Goal: Book appointment/travel/reservation

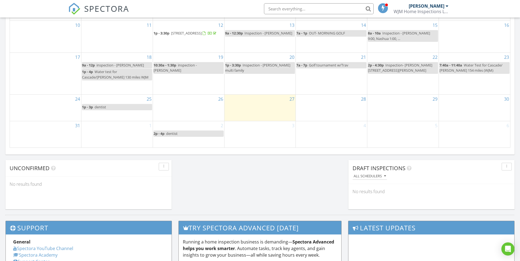
scroll to position [356, 0]
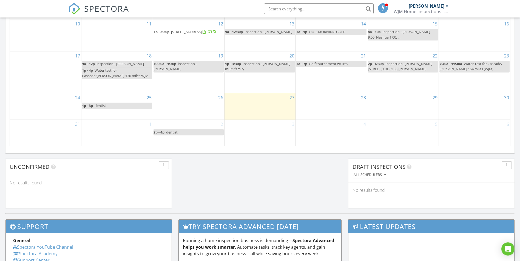
click at [236, 101] on div "27" at bounding box center [259, 106] width 71 height 26
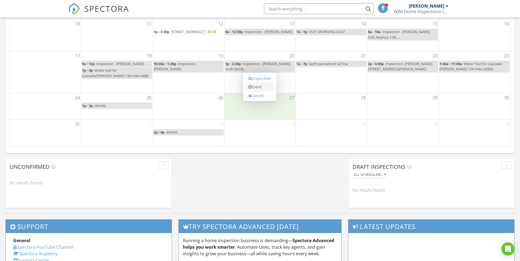
click at [254, 87] on link "Event" at bounding box center [259, 87] width 28 height 9
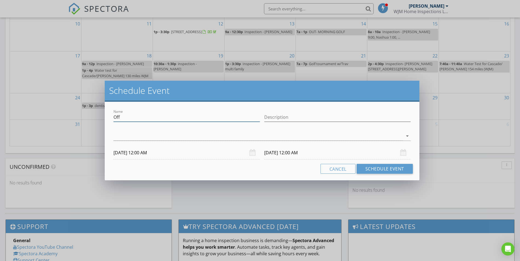
click at [125, 117] on input "Off" at bounding box center [186, 117] width 146 height 9
type input "O"
click at [211, 117] on input "Water Test for Cascade [STREET_ADDRESS] Weare Nh - 100 miles" at bounding box center [186, 117] width 146 height 9
click at [202, 118] on input "Water Test for Cascade/ [PERSON_NAME] - 100 miles" at bounding box center [186, 117] width 146 height 9
type input "Water Test for Cascade/ [PERSON_NAME] - 100 miles (WJM)"
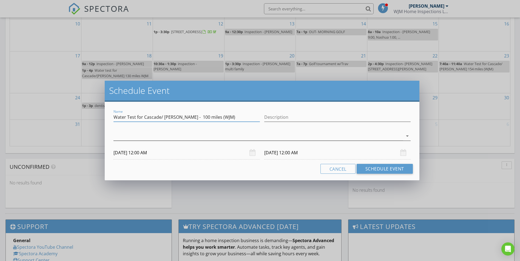
click at [196, 137] on div at bounding box center [257, 136] width 289 height 9
click at [123, 137] on div at bounding box center [120, 139] width 9 height 9
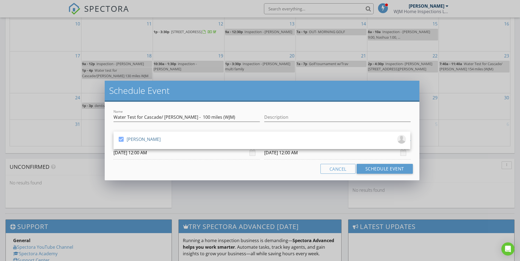
click at [251, 154] on div "[DATE] 12:00 AM" at bounding box center [186, 152] width 146 height 13
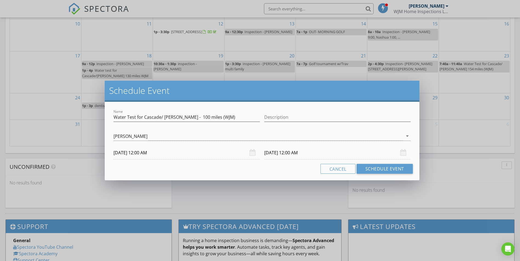
click at [168, 156] on input "[DATE] 12:00 AM" at bounding box center [186, 152] width 146 height 13
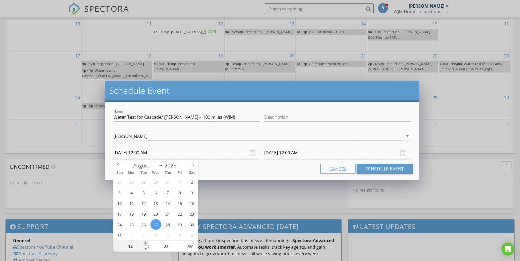
type input "01"
type input "[DATE] 1:00 AM"
click at [146, 243] on span at bounding box center [146, 243] width 4 height 5
type input "01"
type input "[DATE] 1:00 AM"
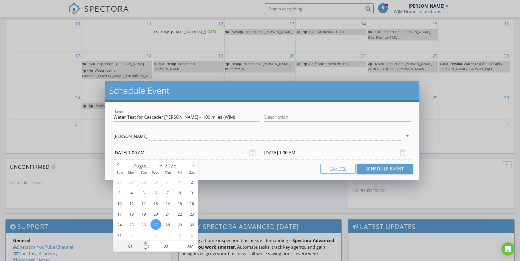
type input "02"
type input "[DATE] 2:00 AM"
click at [146, 243] on span at bounding box center [146, 243] width 4 height 5
type input "02"
type input "[DATE] 2:00 AM"
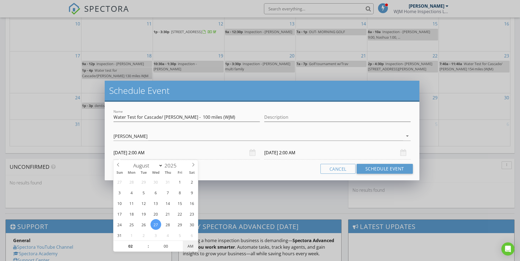
type input "[DATE] 2:00 PM"
click at [192, 246] on span "AM" at bounding box center [190, 246] width 15 height 11
click at [291, 153] on input "[DATE] 2:00 PM" at bounding box center [337, 152] width 146 height 13
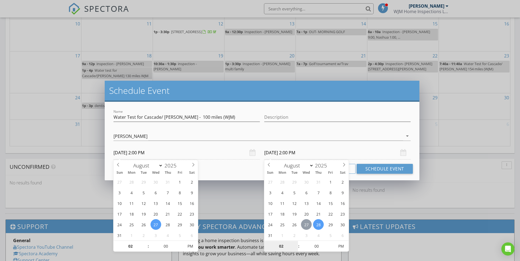
type input "[DATE] 2:00 PM"
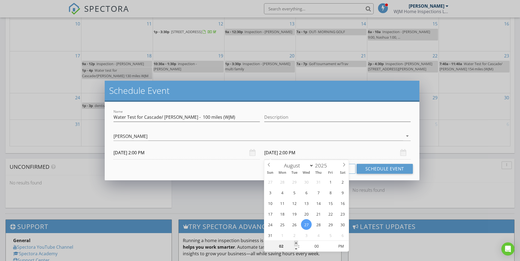
type input "03"
type input "[DATE] 3:00 PM"
click at [295, 243] on span at bounding box center [296, 243] width 4 height 5
type input "04"
type input "[DATE] 4:00 PM"
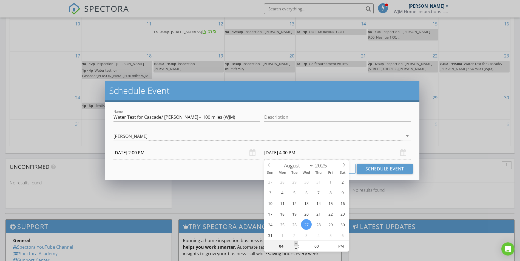
click at [295, 243] on span at bounding box center [296, 243] width 4 height 5
type input "05"
type input "[DATE] 4:05 PM"
click at [331, 243] on span at bounding box center [331, 243] width 4 height 5
type input "10"
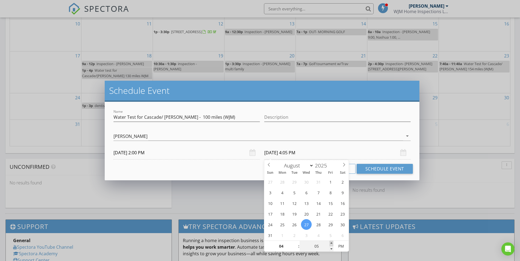
type input "[DATE] 4:10 PM"
click at [331, 243] on span at bounding box center [331, 243] width 4 height 5
type input "15"
type input "[DATE] 4:15 PM"
click at [331, 243] on span at bounding box center [331, 243] width 4 height 5
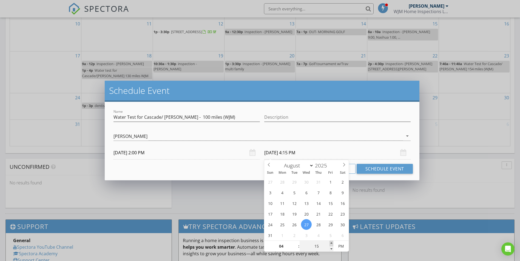
type input "20"
type input "[DATE] 4:20 PM"
click at [331, 243] on span at bounding box center [331, 243] width 4 height 5
type input "25"
type input "[DATE] 4:25 PM"
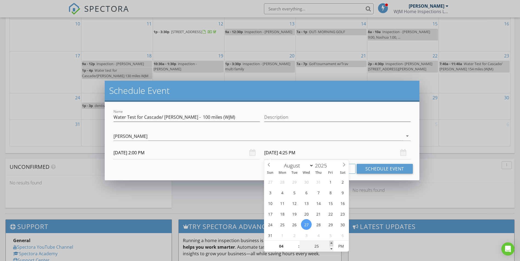
click at [331, 243] on span at bounding box center [331, 243] width 4 height 5
type input "30"
type input "[DATE] 4:30 PM"
click at [331, 243] on span at bounding box center [331, 243] width 4 height 5
click at [377, 170] on button "Schedule Event" at bounding box center [384, 169] width 56 height 10
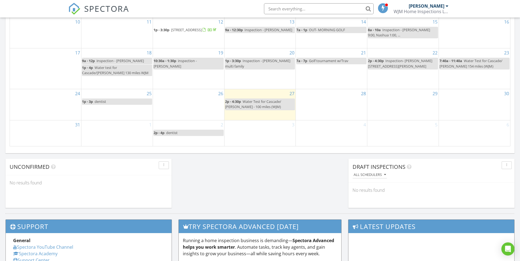
click at [114, 75] on span "Water test for Cascade/[PERSON_NAME] 130 miles WJM" at bounding box center [115, 70] width 67 height 10
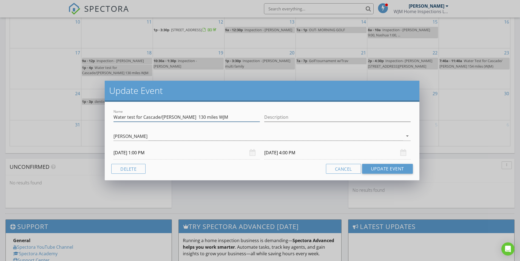
click at [218, 117] on input "Water test for Cascade/[PERSON_NAME] 130 miles WJM" at bounding box center [186, 117] width 146 height 9
click at [210, 116] on input "Water test for Cascade/[PERSON_NAME] 130 miles WJM)" at bounding box center [186, 117] width 146 height 9
type input "Water test for Cascade/[PERSON_NAME] 130 miles (WJM)"
click at [379, 170] on button "Update Event" at bounding box center [387, 169] width 51 height 10
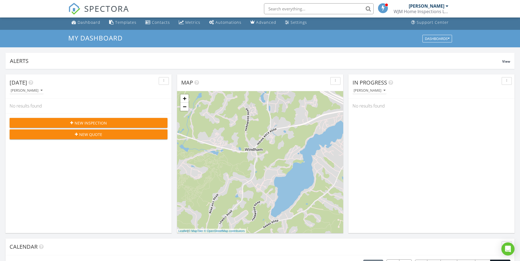
scroll to position [0, 0]
